Goal: Book appointment/travel/reservation

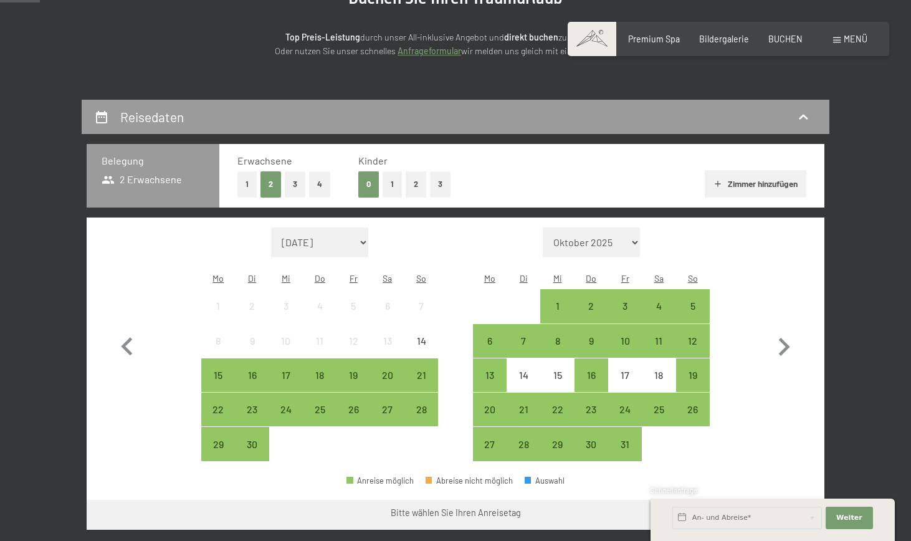
scroll to position [184, 0]
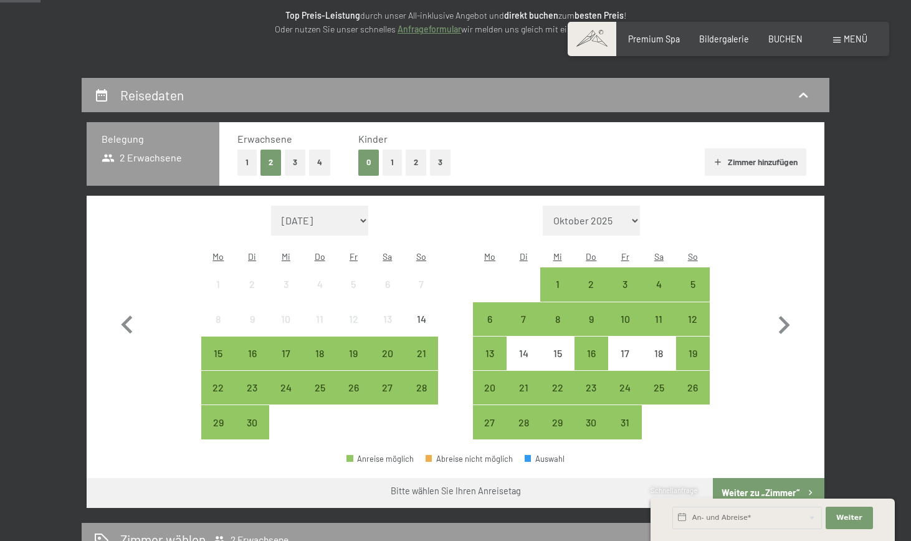
click at [394, 154] on button "1" at bounding box center [392, 163] width 19 height 26
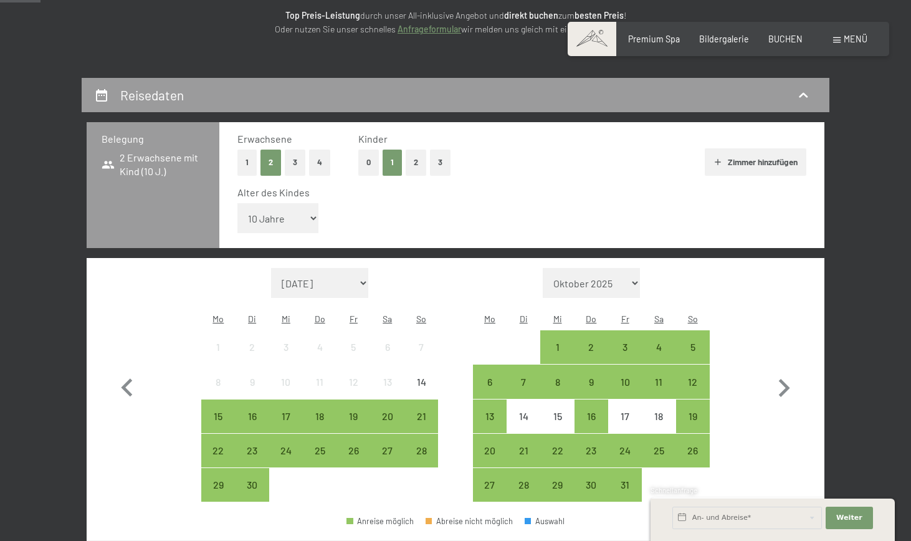
select select "11"
click at [667, 446] on div "25" at bounding box center [658, 461] width 31 height 31
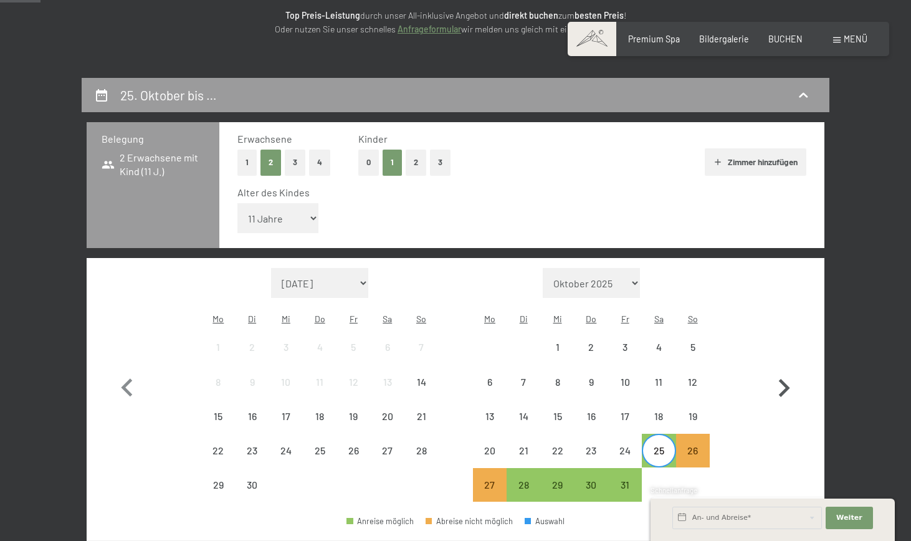
click at [785, 379] on icon "button" at bounding box center [784, 388] width 11 height 18
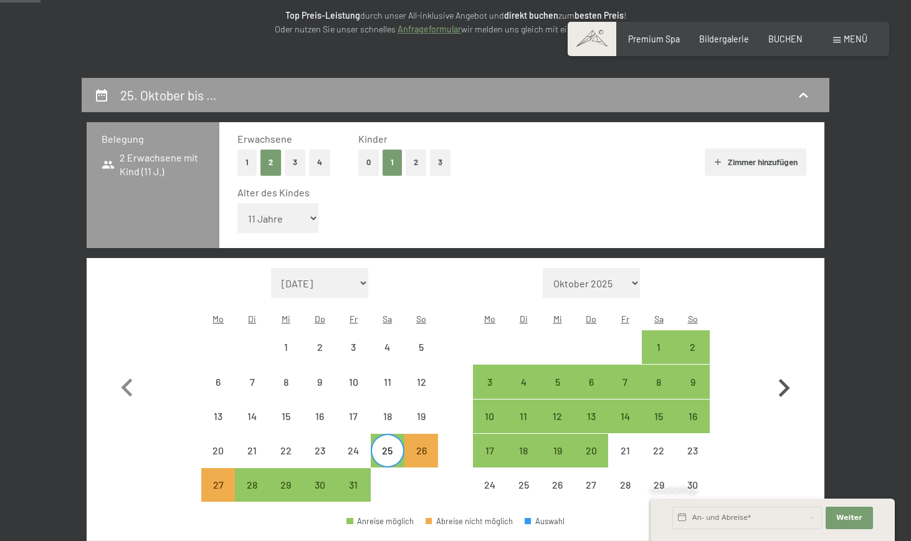
select select "[DATE]"
click at [662, 342] on div "1" at bounding box center [658, 357] width 31 height 31
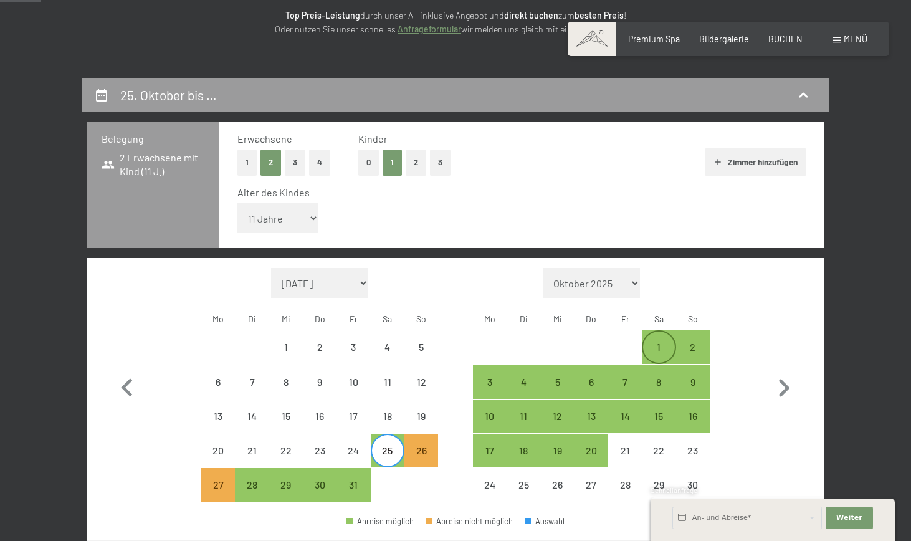
select select "[DATE]"
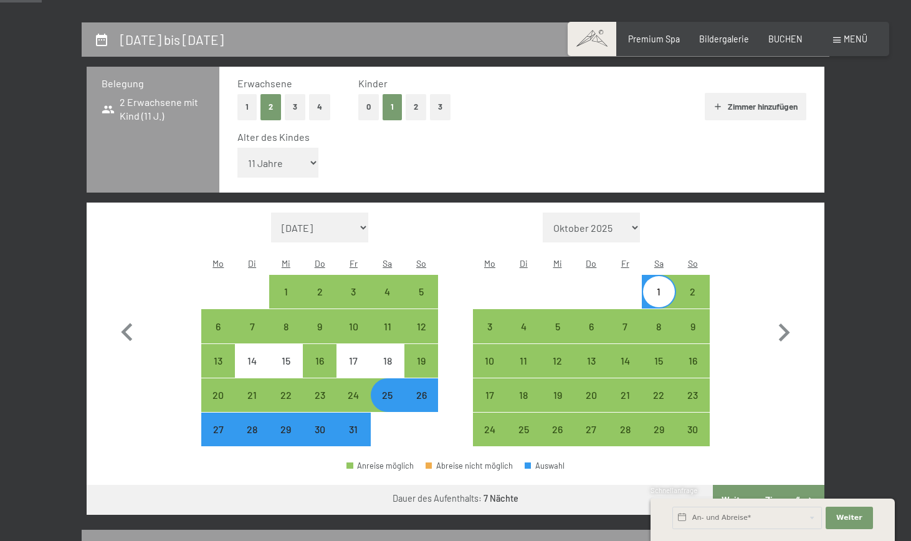
scroll to position [249, 0]
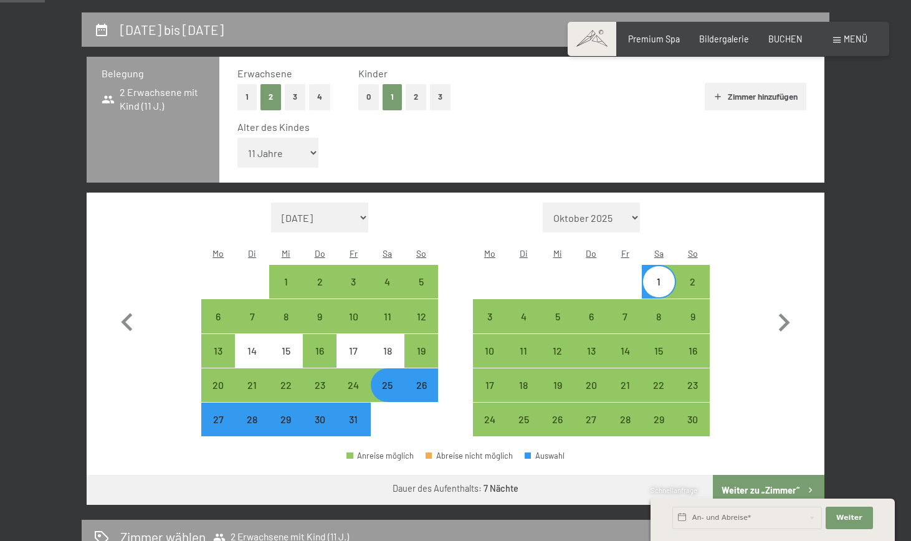
click at [775, 475] on button "Weiter zu „Zimmer“" at bounding box center [769, 490] width 112 height 30
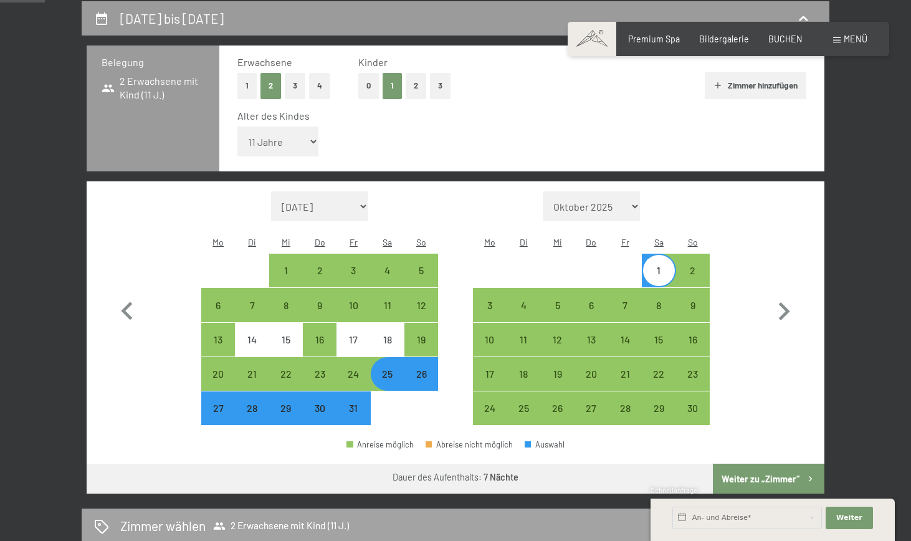
select select "[DATE]"
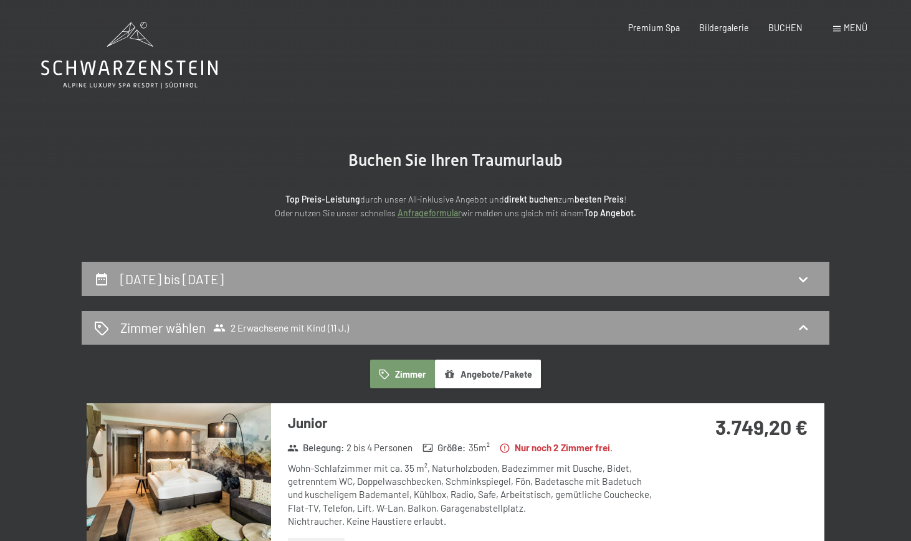
scroll to position [0, 0]
